Goal: Use online tool/utility: Utilize a website feature to perform a specific function

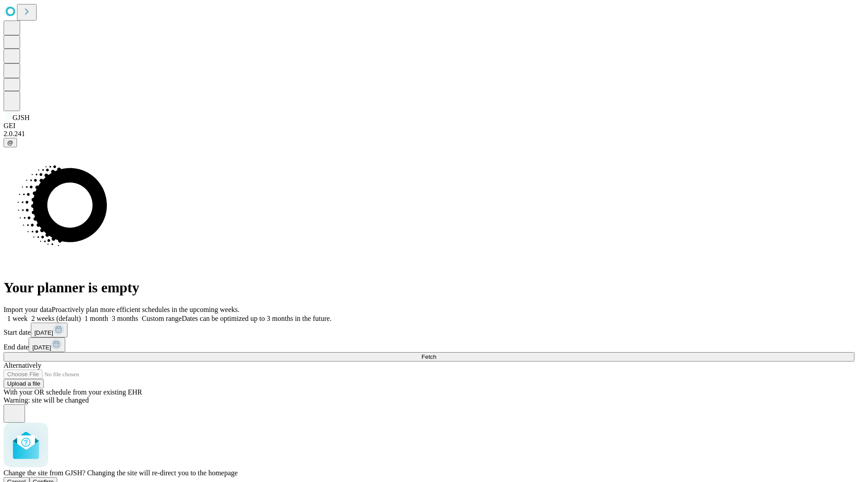
click at [54, 479] on span "Confirm" at bounding box center [43, 482] width 21 height 7
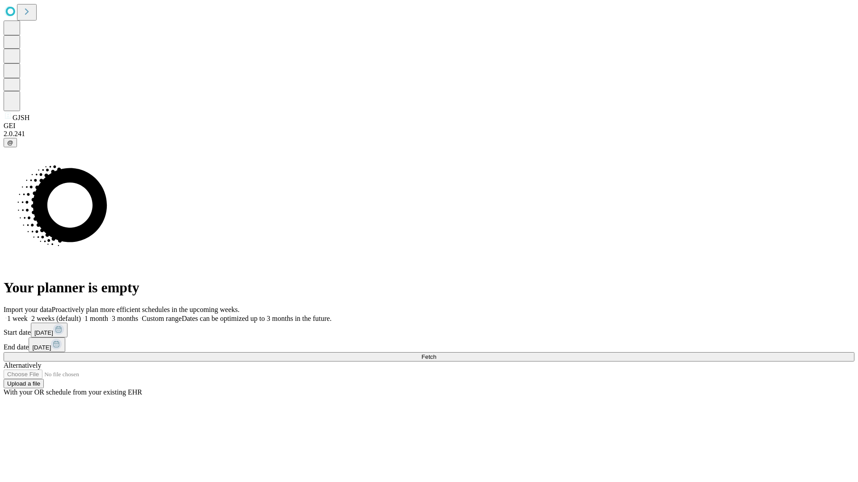
click at [28, 315] on label "1 week" at bounding box center [16, 319] width 24 height 8
click at [436, 354] on span "Fetch" at bounding box center [428, 357] width 15 height 7
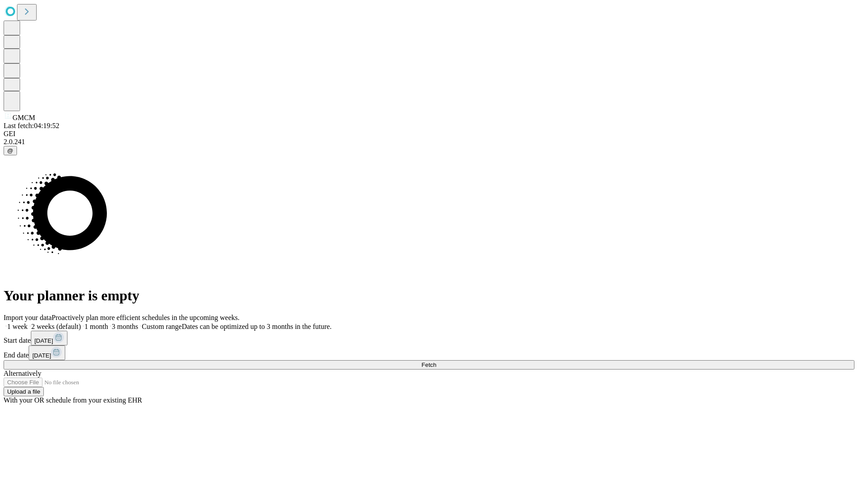
click at [28, 323] on label "1 week" at bounding box center [16, 327] width 24 height 8
click at [436, 362] on span "Fetch" at bounding box center [428, 365] width 15 height 7
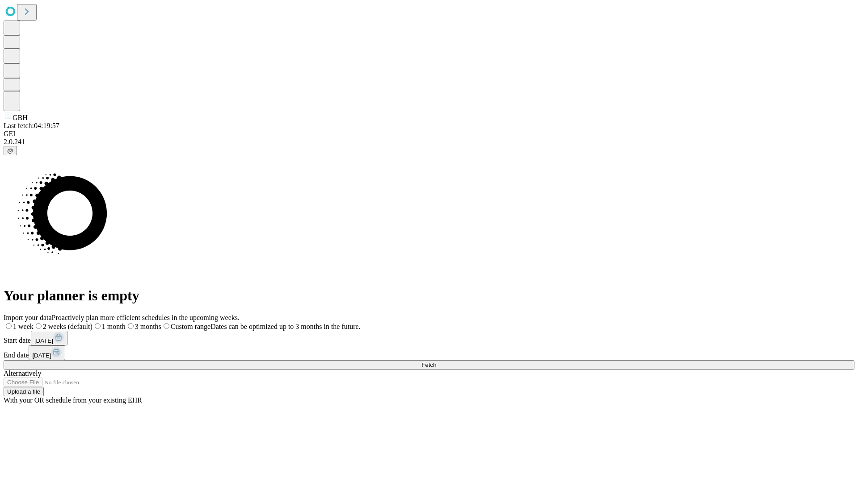
click at [34, 323] on label "1 week" at bounding box center [19, 327] width 30 height 8
click at [436, 362] on span "Fetch" at bounding box center [428, 365] width 15 height 7
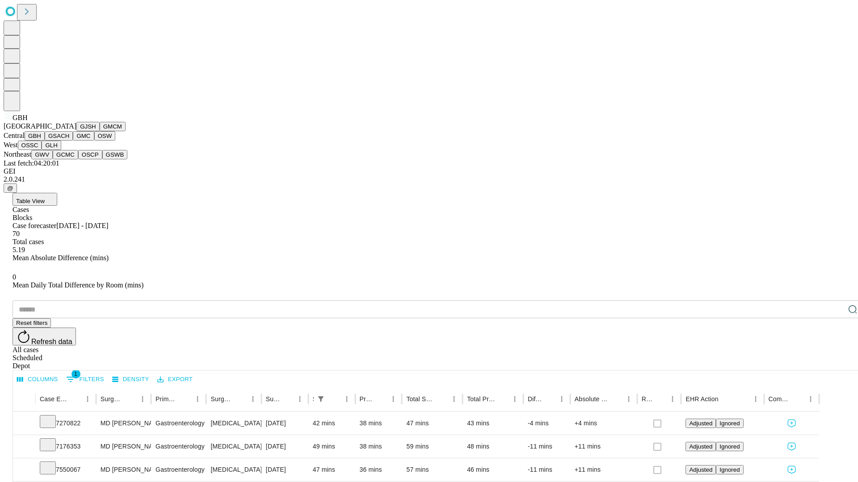
click at [69, 141] on button "GSACH" at bounding box center [59, 135] width 28 height 9
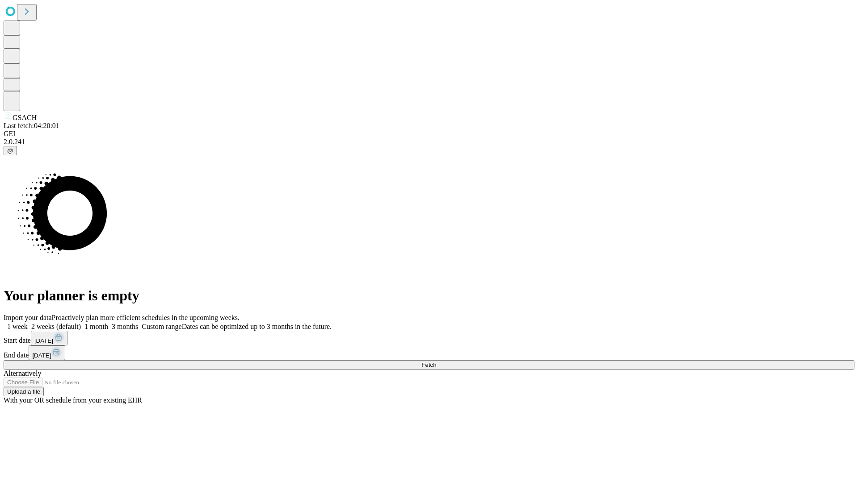
click at [28, 323] on label "1 week" at bounding box center [16, 327] width 24 height 8
click at [436, 362] on span "Fetch" at bounding box center [428, 365] width 15 height 7
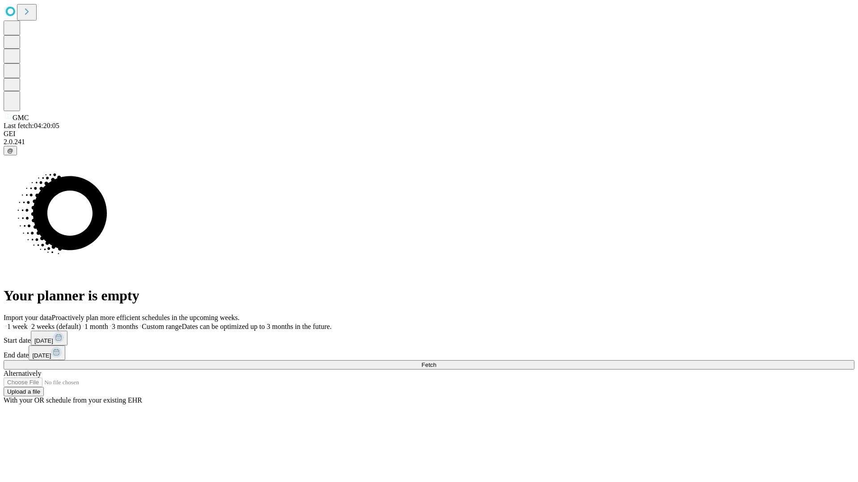
click at [28, 323] on label "1 week" at bounding box center [16, 327] width 24 height 8
click at [436, 362] on span "Fetch" at bounding box center [428, 365] width 15 height 7
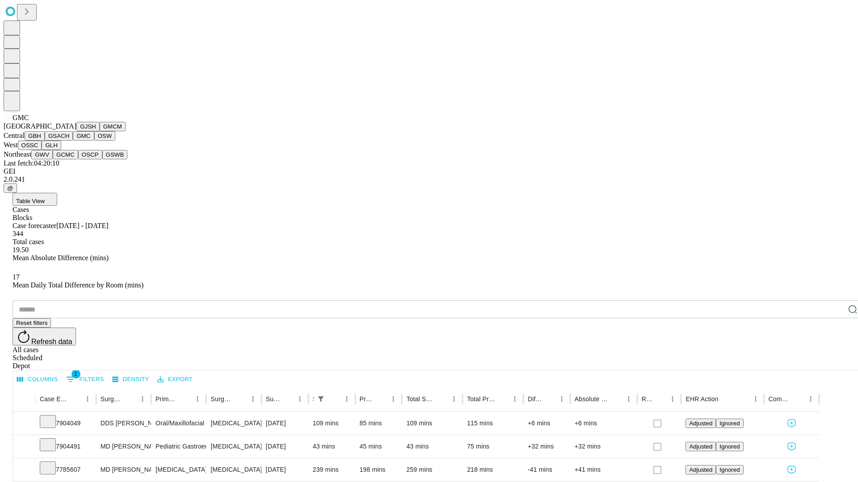
click at [94, 141] on button "OSW" at bounding box center [104, 135] width 21 height 9
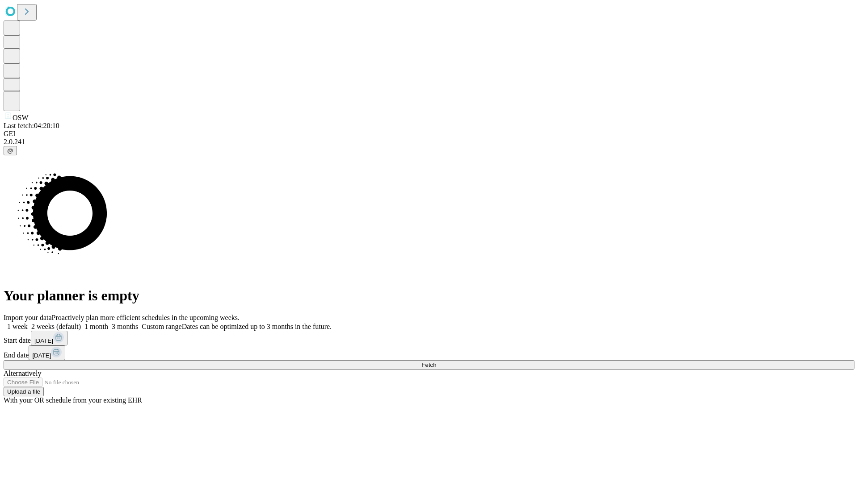
click at [28, 323] on label "1 week" at bounding box center [16, 327] width 24 height 8
click at [436, 362] on span "Fetch" at bounding box center [428, 365] width 15 height 7
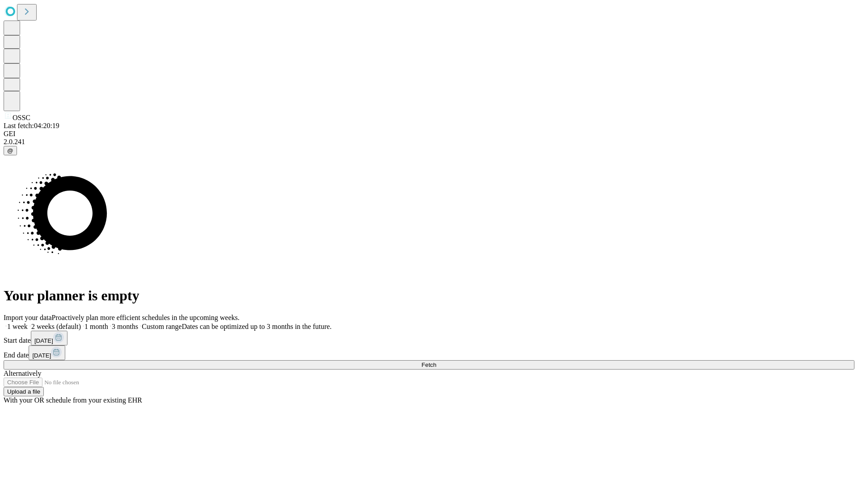
click at [28, 323] on label "1 week" at bounding box center [16, 327] width 24 height 8
click at [436, 362] on span "Fetch" at bounding box center [428, 365] width 15 height 7
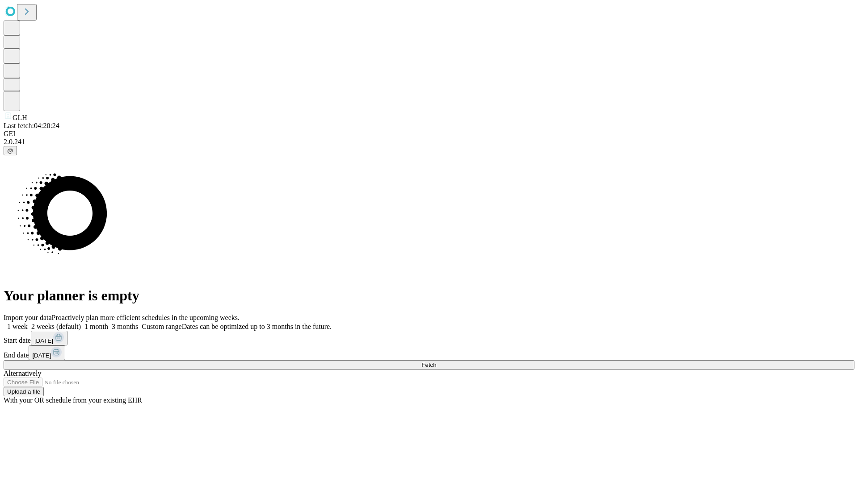
click at [28, 323] on label "1 week" at bounding box center [16, 327] width 24 height 8
click at [436, 362] on span "Fetch" at bounding box center [428, 365] width 15 height 7
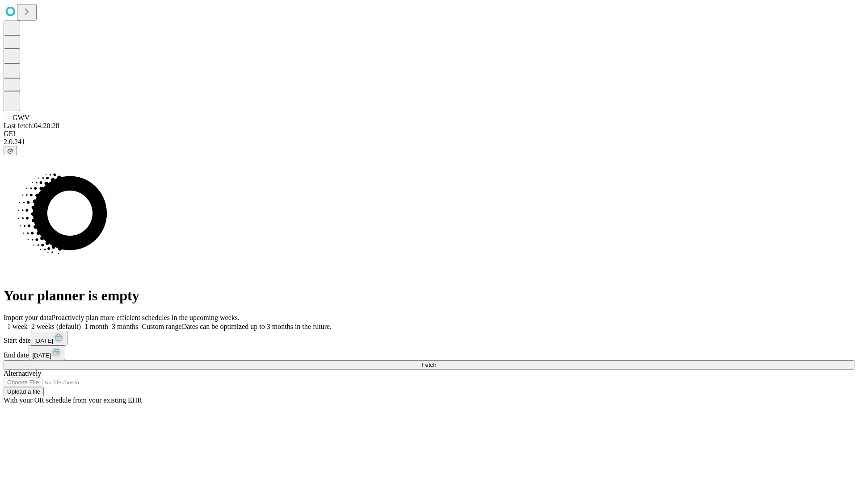
click at [28, 323] on label "1 week" at bounding box center [16, 327] width 24 height 8
click at [436, 362] on span "Fetch" at bounding box center [428, 365] width 15 height 7
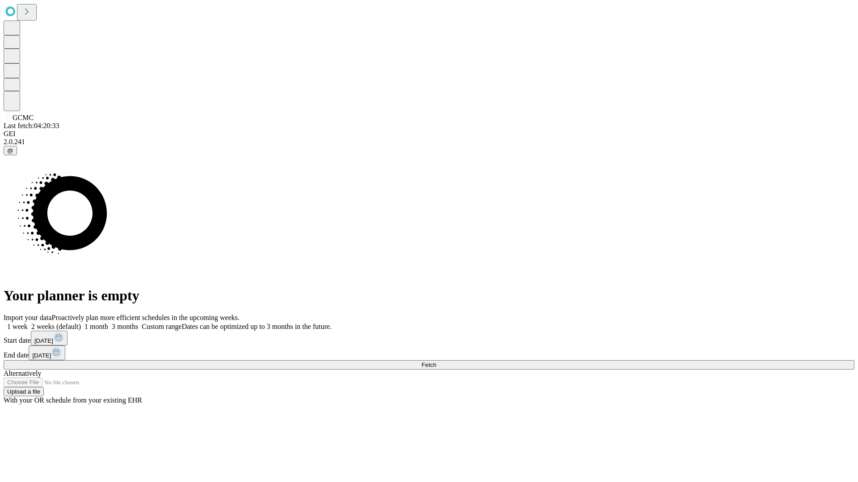
click at [28, 323] on label "1 week" at bounding box center [16, 327] width 24 height 8
click at [436, 362] on span "Fetch" at bounding box center [428, 365] width 15 height 7
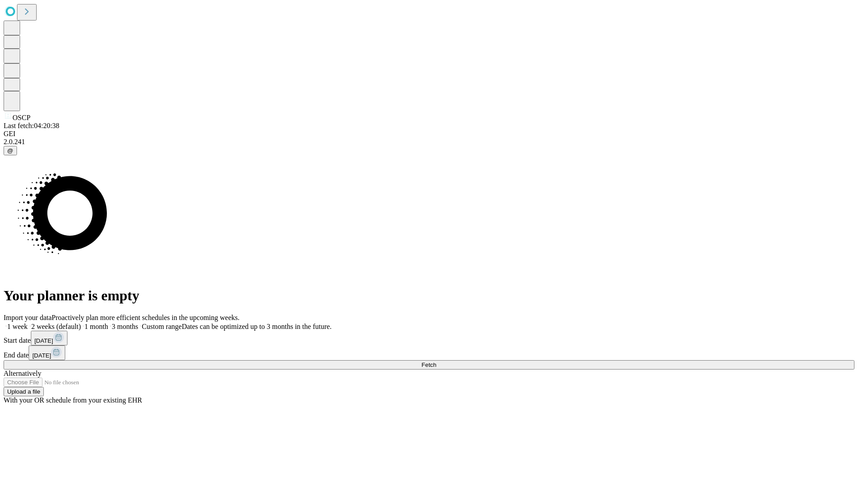
click at [28, 323] on label "1 week" at bounding box center [16, 327] width 24 height 8
click at [436, 362] on span "Fetch" at bounding box center [428, 365] width 15 height 7
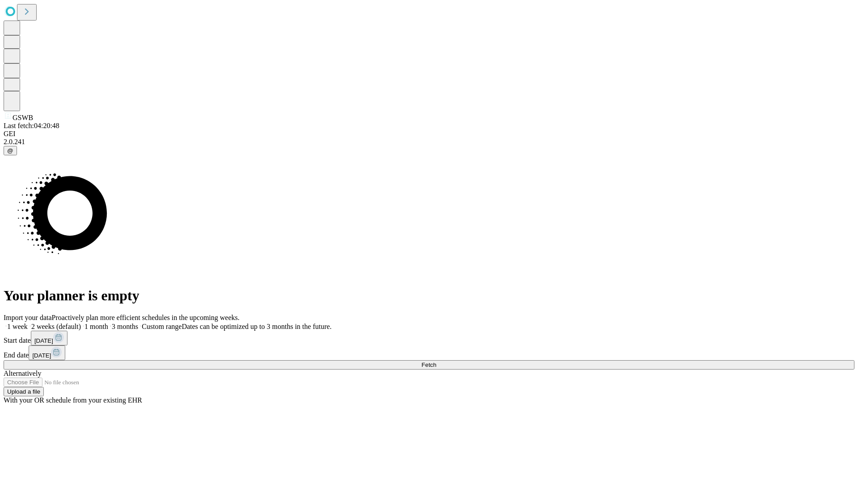
click at [28, 323] on label "1 week" at bounding box center [16, 327] width 24 height 8
click at [436, 362] on span "Fetch" at bounding box center [428, 365] width 15 height 7
